Goal: Check status: Check status

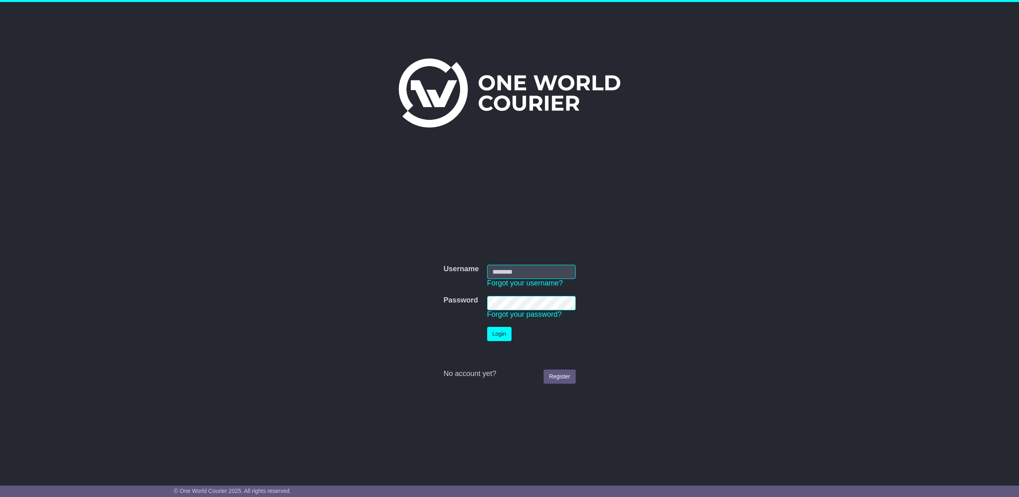
click at [535, 275] on input "Username" at bounding box center [531, 272] width 88 height 14
type input "**********"
click at [503, 333] on button "Login" at bounding box center [499, 334] width 24 height 14
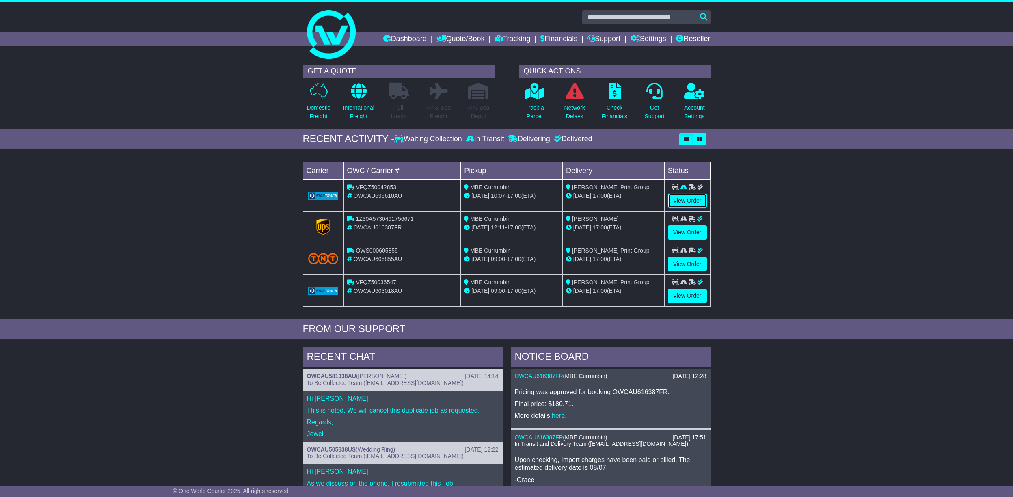
click at [693, 201] on link "View Order" at bounding box center [687, 201] width 39 height 14
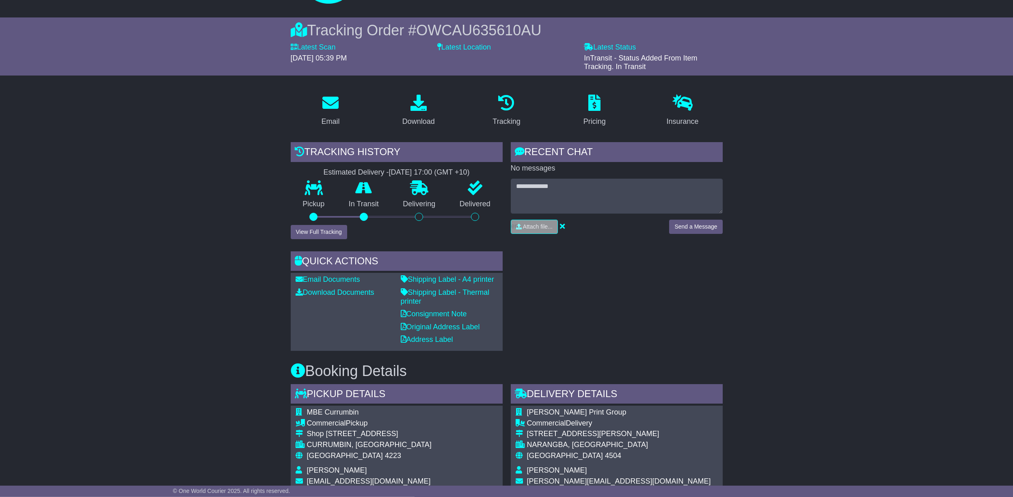
scroll to position [30, 0]
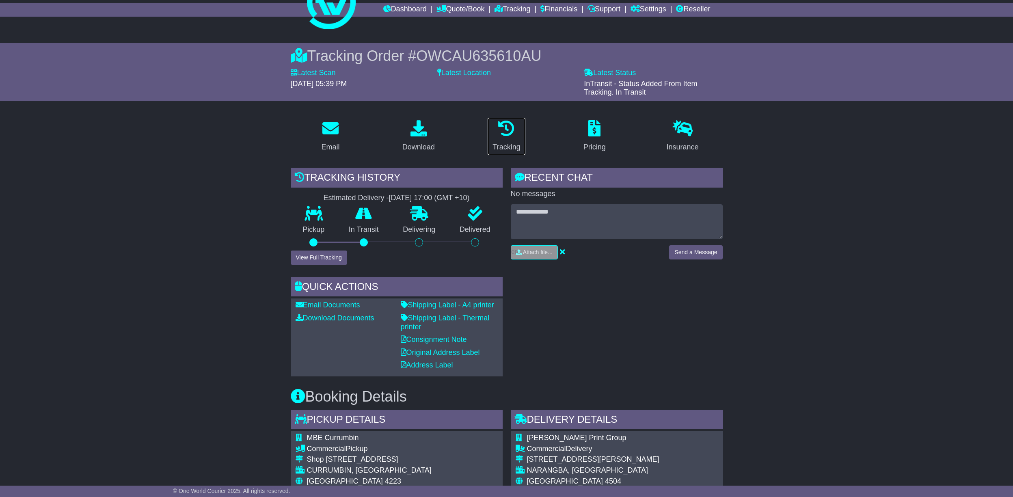
click at [512, 131] on icon at bounding box center [506, 128] width 16 height 16
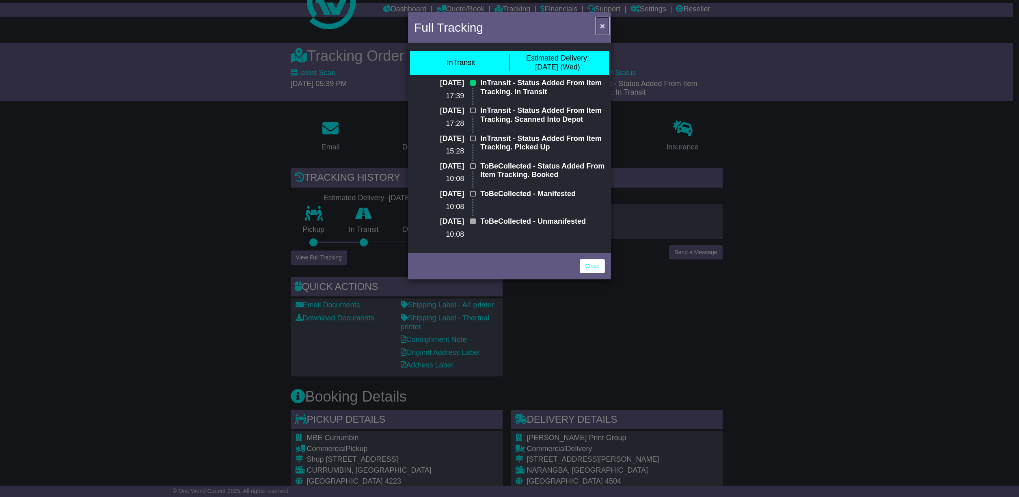
click at [602, 27] on span "×" at bounding box center [602, 25] width 5 height 9
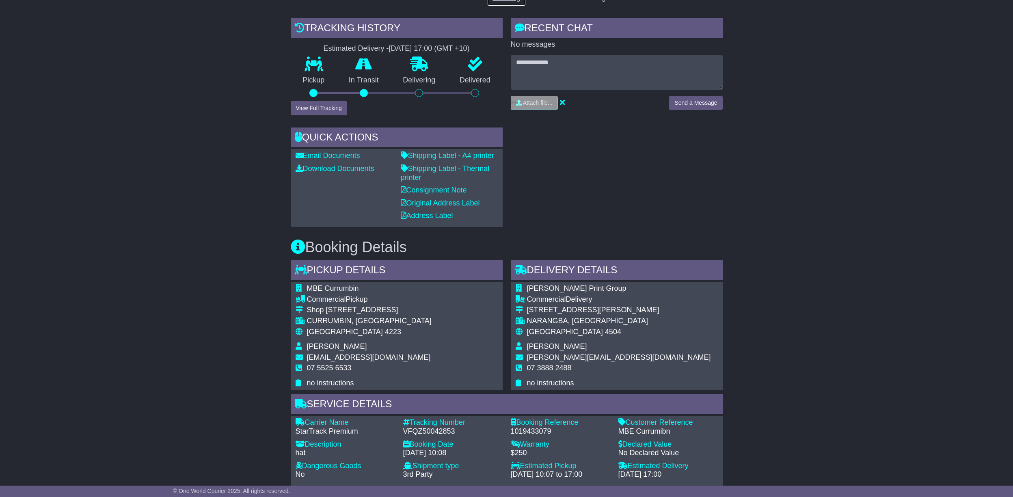
scroll to position [354, 0]
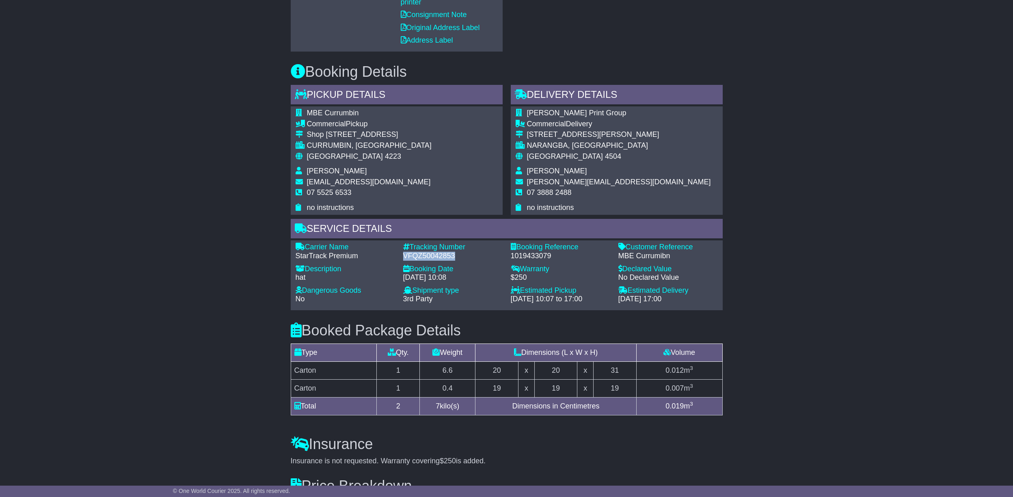
drag, startPoint x: 455, startPoint y: 258, endPoint x: 400, endPoint y: 255, distance: 55.3
click at [400, 255] on div "Tracking Number - VFQZ50042853" at bounding box center [453, 251] width 108 height 17
copy div "VFQZ50042853"
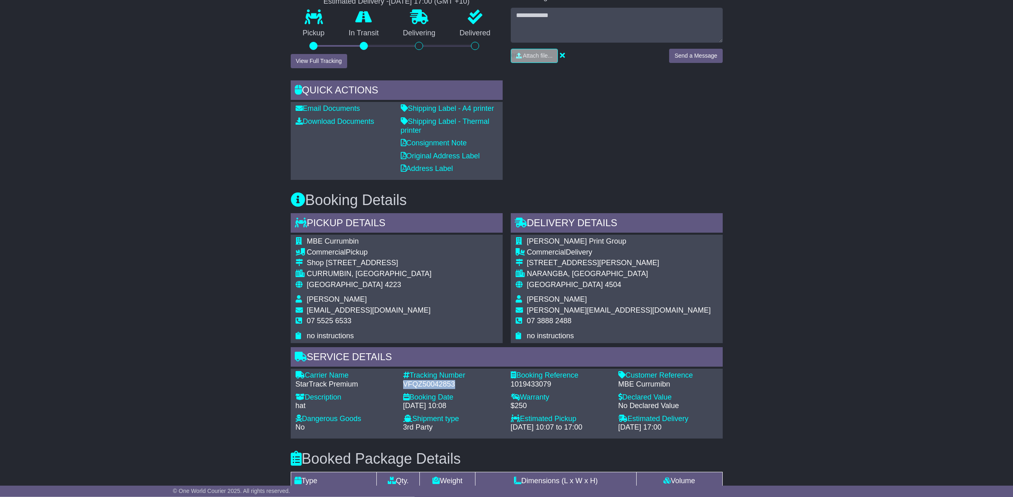
scroll to position [211, 0]
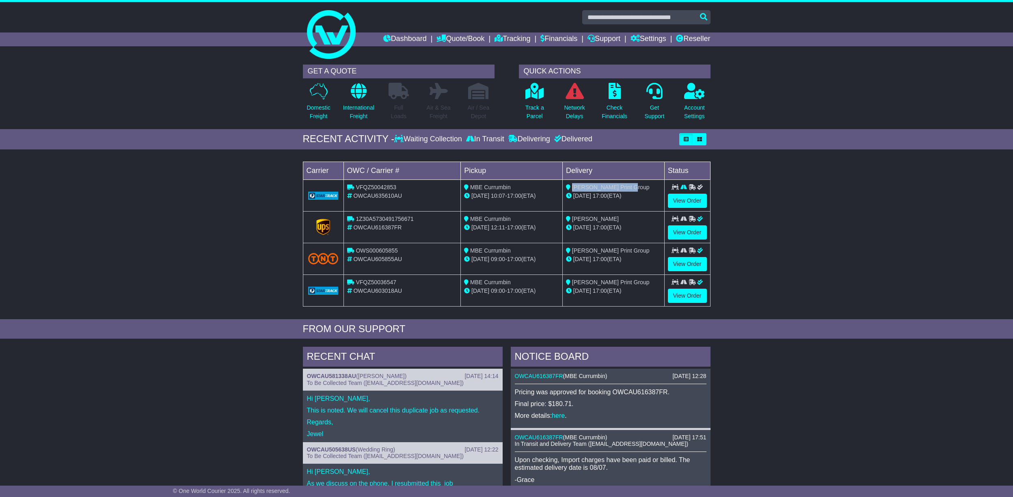
drag, startPoint x: 627, startPoint y: 186, endPoint x: 573, endPoint y: 188, distance: 53.2
click at [573, 188] on div "[PERSON_NAME] Print Group" at bounding box center [613, 187] width 95 height 9
copy span "[PERSON_NAME] Print Group"
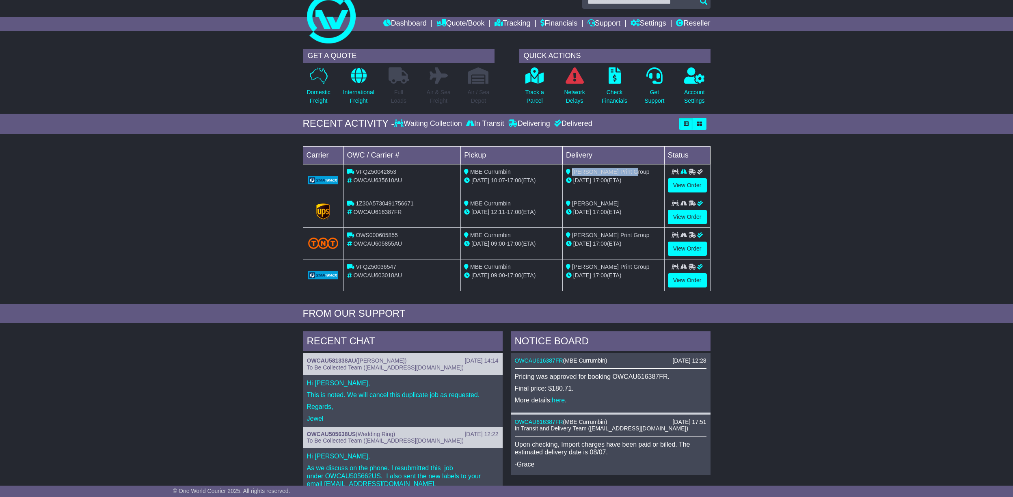
scroll to position [13, 0]
